Goal: Transaction & Acquisition: Purchase product/service

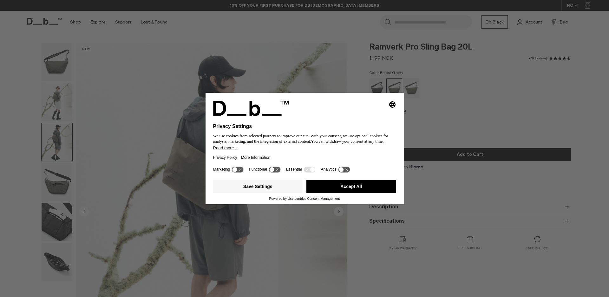
click at [315, 187] on button "Accept All" at bounding box center [352, 186] width 90 height 13
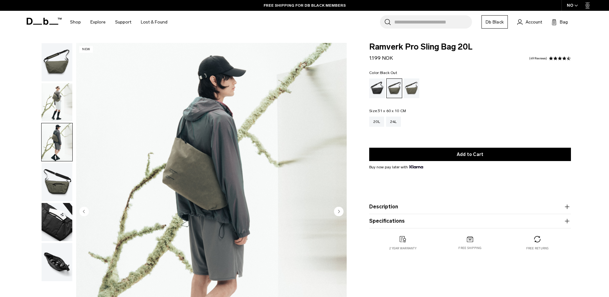
click at [377, 92] on div "Black Out" at bounding box center [377, 88] width 16 height 20
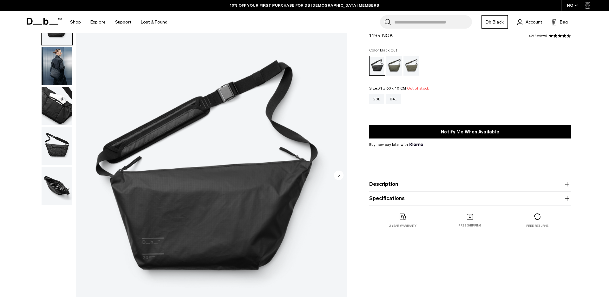
scroll to position [36, 0]
click at [339, 175] on icon "Next slide" at bounding box center [340, 175] width 2 height 3
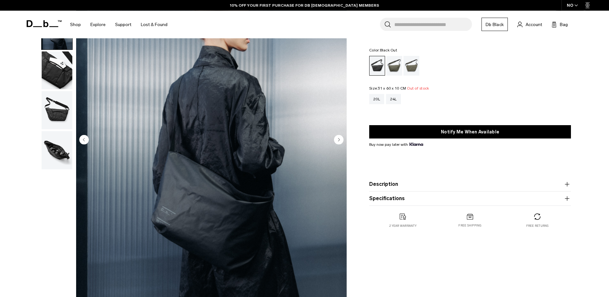
scroll to position [72, 0]
click at [337, 137] on circle "Next slide" at bounding box center [339, 139] width 10 height 10
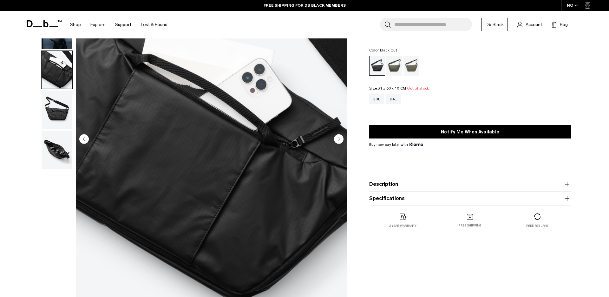
click at [337, 137] on circle "Next slide" at bounding box center [339, 139] width 10 height 10
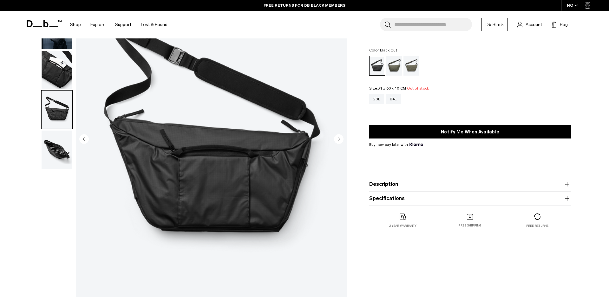
click at [337, 137] on circle "Next slide" at bounding box center [339, 139] width 10 height 10
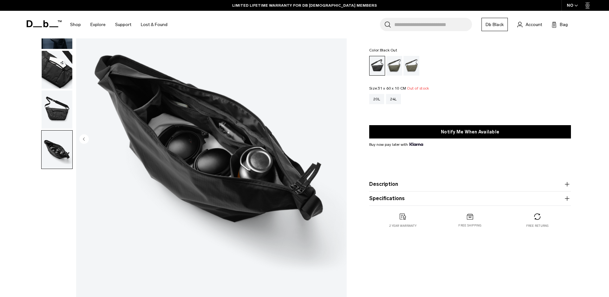
click at [337, 137] on img "5 / 5" at bounding box center [211, 139] width 271 height 338
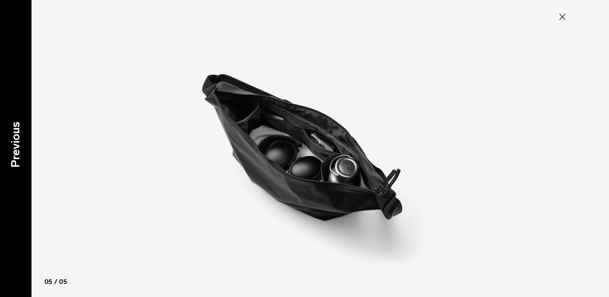
click at [21, 135] on p "Previous" at bounding box center [15, 145] width 17 height 46
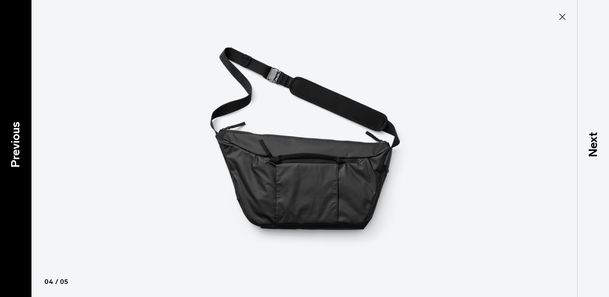
click at [21, 135] on p "Previous" at bounding box center [15, 145] width 17 height 46
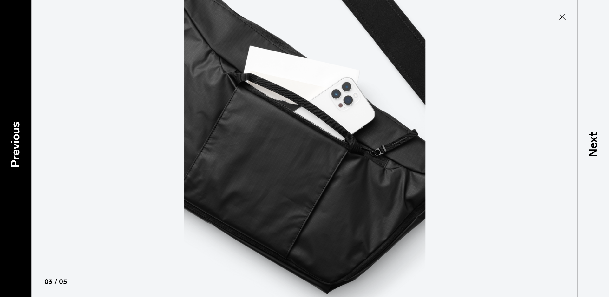
click at [21, 135] on p "Previous" at bounding box center [15, 145] width 17 height 46
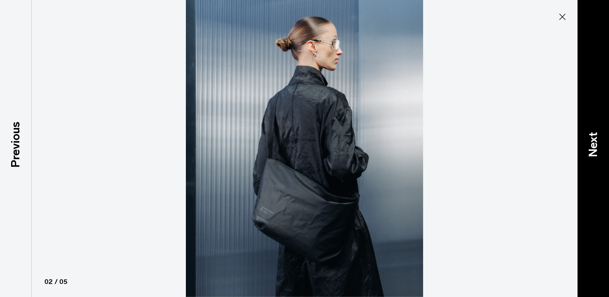
click at [599, 149] on p "Next" at bounding box center [593, 144] width 17 height 25
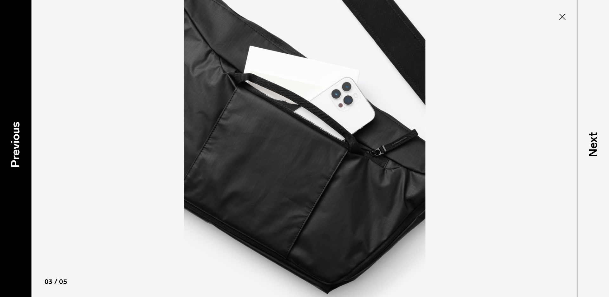
click at [16, 150] on p "Previous" at bounding box center [15, 145] width 17 height 46
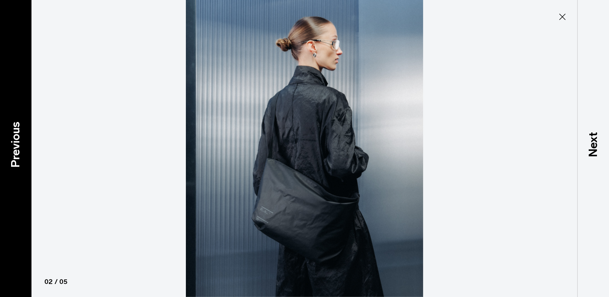
click at [16, 150] on p "Previous" at bounding box center [15, 145] width 17 height 46
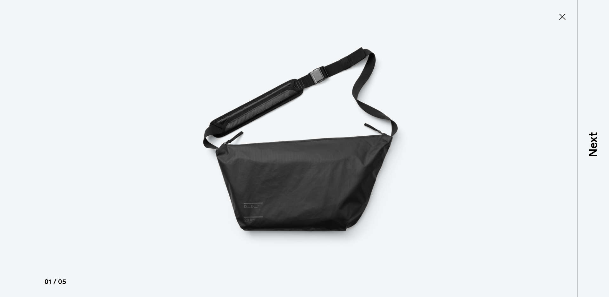
click at [559, 20] on icon at bounding box center [563, 17] width 10 height 10
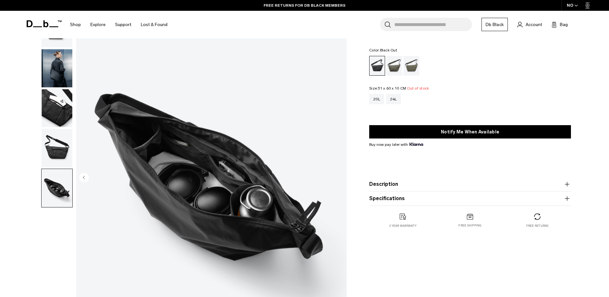
scroll to position [0, 0]
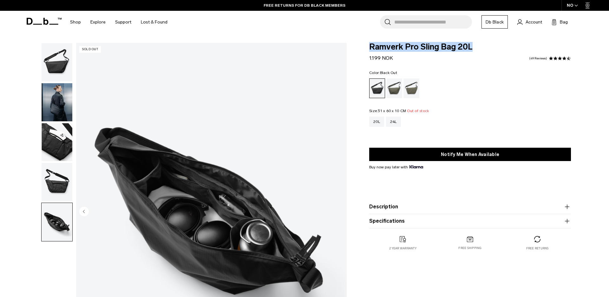
drag, startPoint x: 366, startPoint y: 46, endPoint x: 475, endPoint y: 47, distance: 108.3
click at [475, 47] on div "Ramverk Pro Sling Bag 20L 1.199 NOK 4.3 star rating 49 Reviews Color: Black Out…" at bounding box center [470, 153] width 240 height 220
copy span "Ramverk Pro Sling Bag 20L"
